Goal: Task Accomplishment & Management: Manage account settings

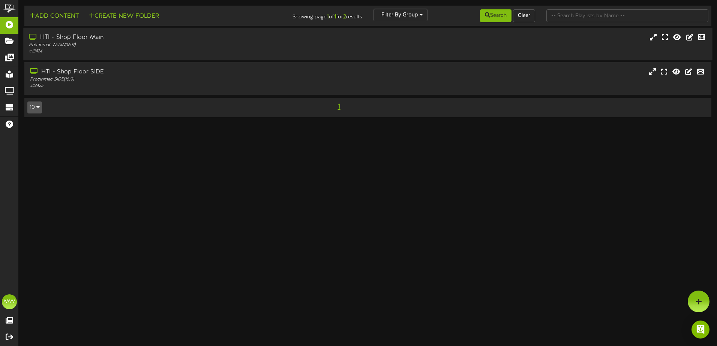
click at [86, 40] on div "HTI - Shop Floor Main" at bounding box center [167, 37] width 276 height 9
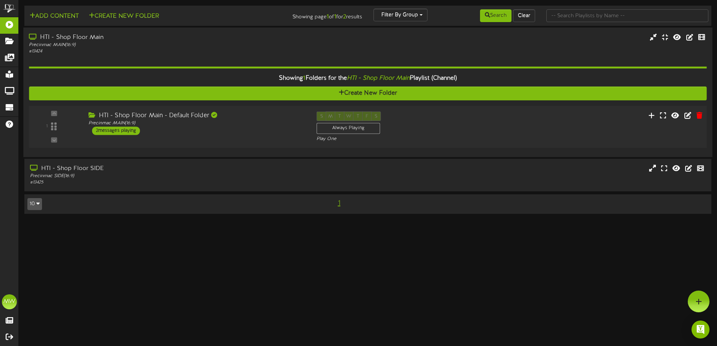
click at [132, 129] on div "2 messages playing" at bounding box center [116, 131] width 48 height 8
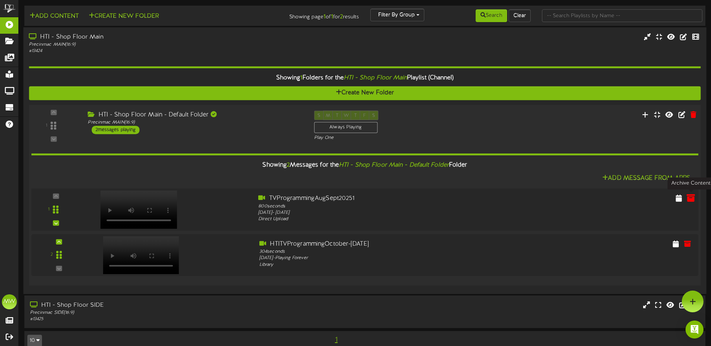
click at [689, 202] on icon at bounding box center [691, 198] width 8 height 8
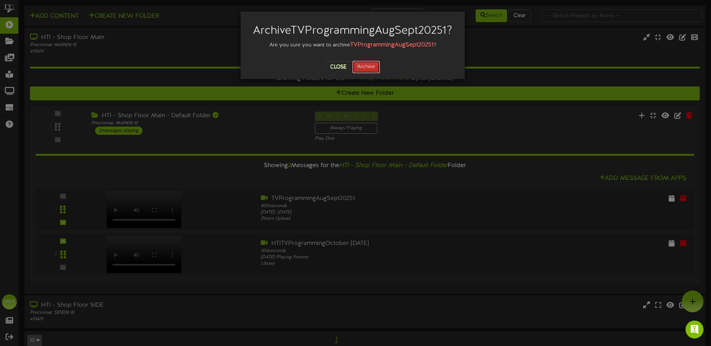
click at [367, 73] on button "Archive" at bounding box center [366, 67] width 28 height 13
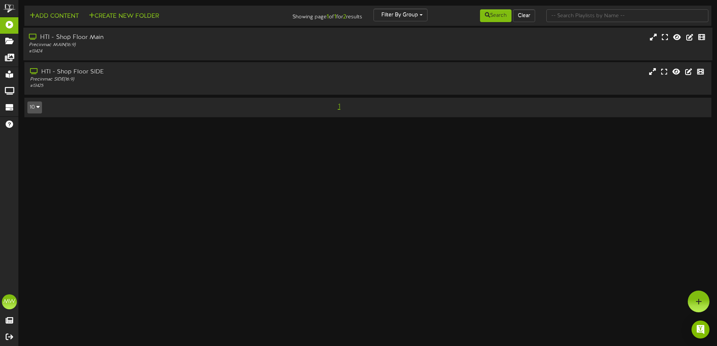
click at [100, 36] on div "HTI - Shop Floor Main" at bounding box center [167, 37] width 276 height 9
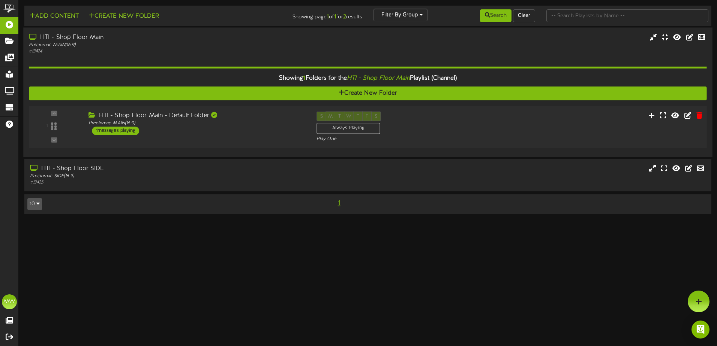
click at [162, 115] on div "HTI - Shop Floor Main - Default Folder" at bounding box center [196, 116] width 217 height 9
